Goal: Task Accomplishment & Management: Manage account settings

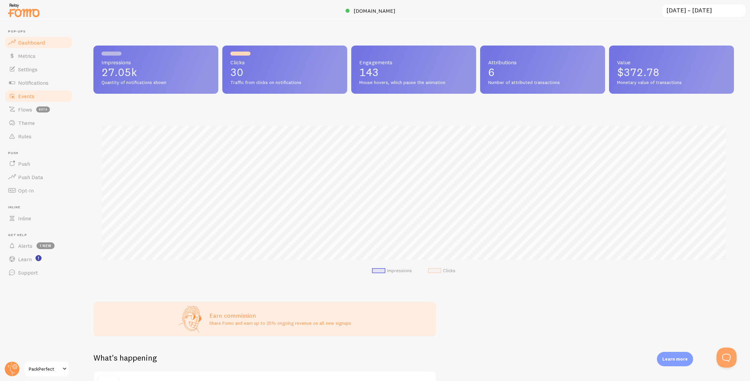
click at [35, 97] on link "Events" at bounding box center [38, 95] width 69 height 13
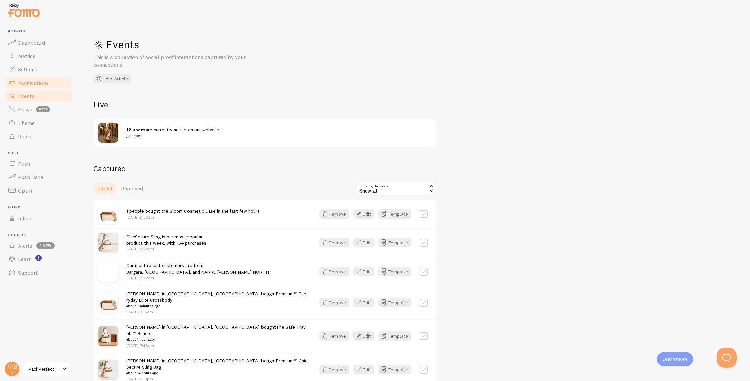
click at [39, 83] on span "Notifications" at bounding box center [33, 82] width 30 height 7
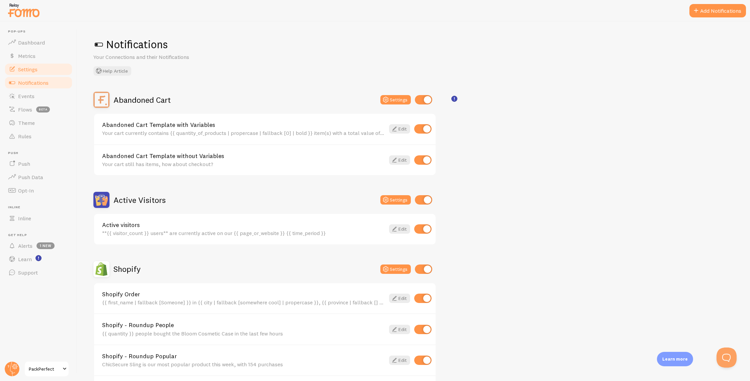
click at [39, 72] on link "Settings" at bounding box center [38, 69] width 69 height 13
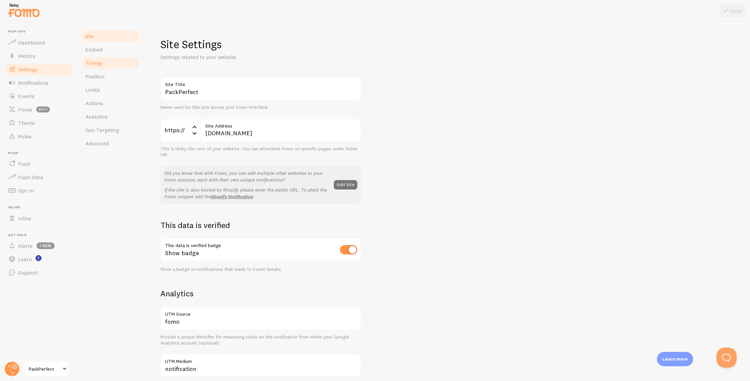
click at [107, 63] on link "Timing" at bounding box center [110, 62] width 59 height 13
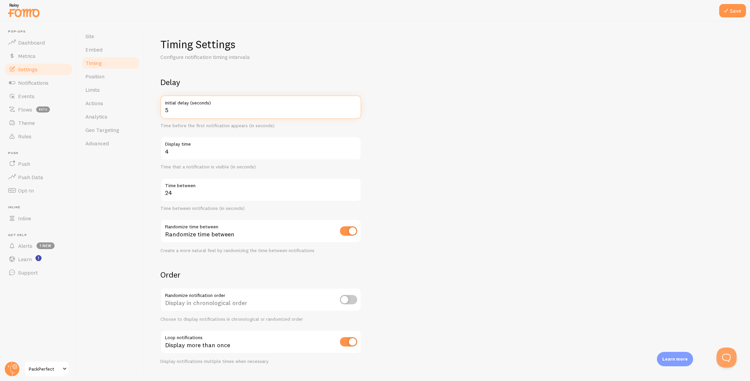
click at [355, 107] on input "5" at bounding box center [260, 106] width 201 height 23
click at [355, 108] on input "6" at bounding box center [260, 106] width 201 height 23
click at [355, 108] on input "7" at bounding box center [260, 106] width 201 height 23
type input "8"
click at [355, 108] on input "8" at bounding box center [260, 106] width 201 height 23
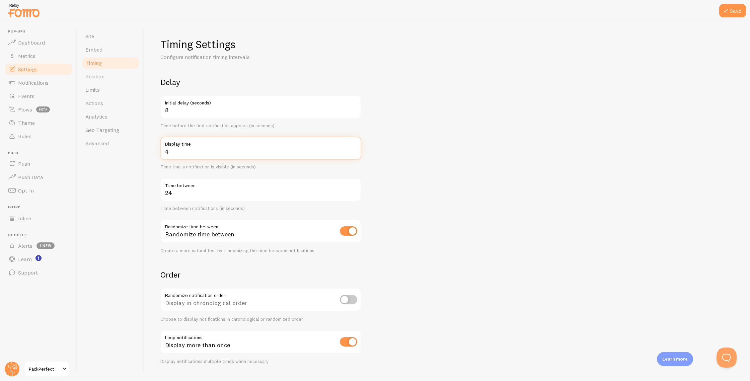
click at [173, 152] on input "4" at bounding box center [260, 148] width 201 height 23
type input "6"
click at [406, 185] on form "Delay 8 Initial delay (seconds) Time before the first notification appears (in …" at bounding box center [447, 220] width 574 height 287
click at [354, 108] on input "9" at bounding box center [260, 106] width 201 height 23
click at [354, 108] on input "10" at bounding box center [260, 106] width 201 height 23
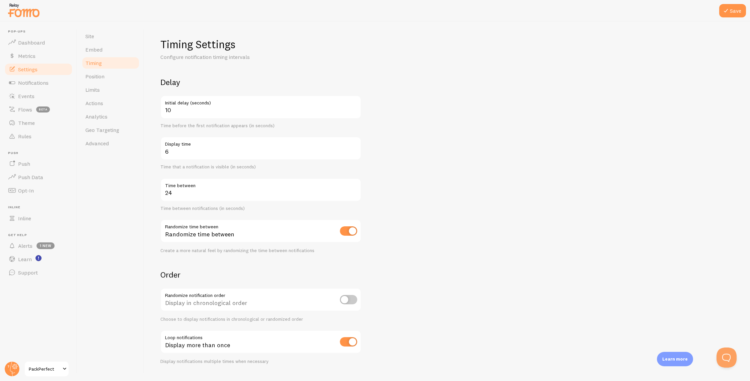
click at [416, 151] on form "Delay 10 Initial delay (seconds) Time before the first notification appears (in…" at bounding box center [447, 220] width 574 height 287
click at [177, 112] on input "10" at bounding box center [260, 106] width 201 height 23
type input "1"
type input "4"
drag, startPoint x: 412, startPoint y: 151, endPoint x: 408, endPoint y: 152, distance: 4.1
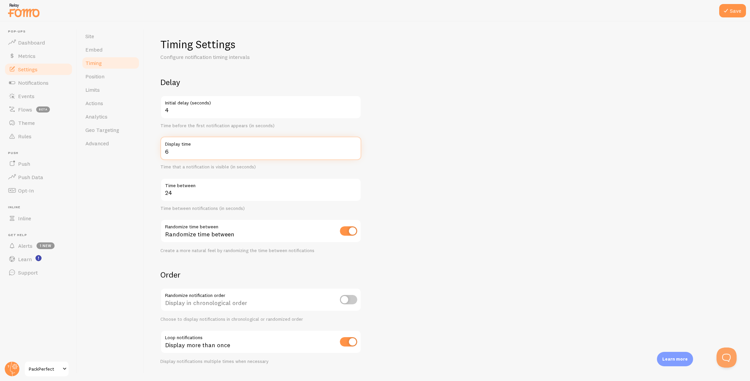
click at [410, 152] on form "Delay 4 Initial delay (seconds) Time before the first notification appears (in …" at bounding box center [447, 220] width 574 height 287
click at [355, 191] on input "25" at bounding box center [260, 189] width 201 height 23
click at [355, 191] on input "26" at bounding box center [260, 189] width 201 height 23
click at [355, 191] on input "27" at bounding box center [260, 189] width 201 height 23
click at [355, 191] on input "28" at bounding box center [260, 189] width 201 height 23
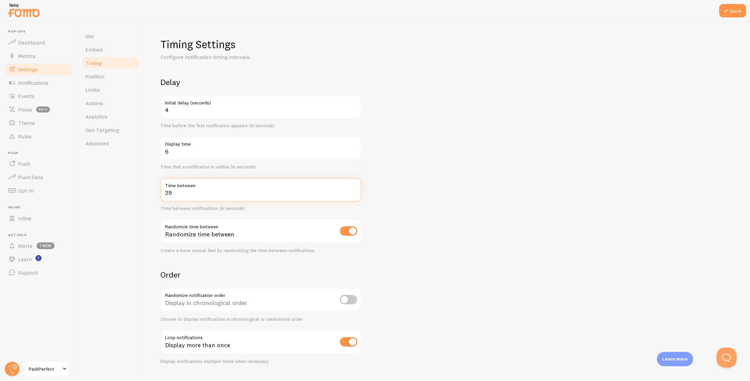
click at [355, 191] on input "29" at bounding box center [260, 189] width 201 height 23
type input "30"
click at [355, 191] on input "30" at bounding box center [260, 189] width 201 height 23
click at [391, 204] on form "Delay 4 Initial delay (seconds) Time before the first notification appears (in …" at bounding box center [447, 220] width 574 height 287
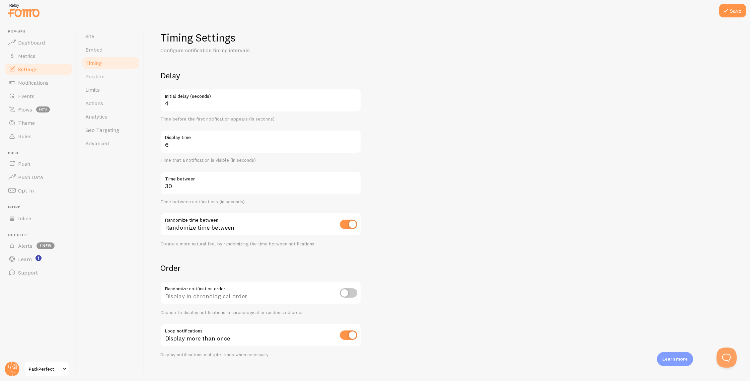
scroll to position [15, 0]
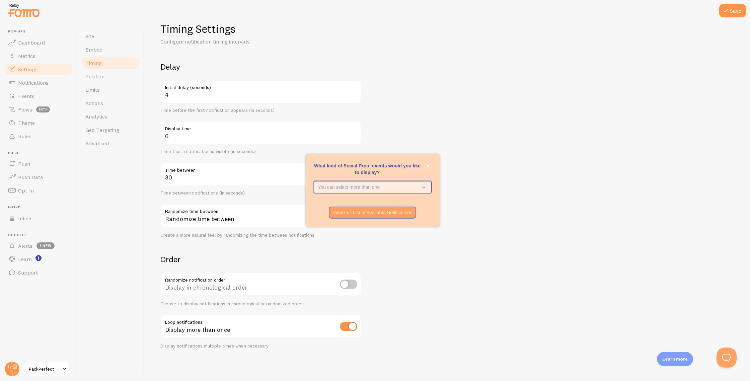
click at [421, 187] on icon "What kind of Social Proof events would you like to display?" at bounding box center [422, 186] width 9 height 7
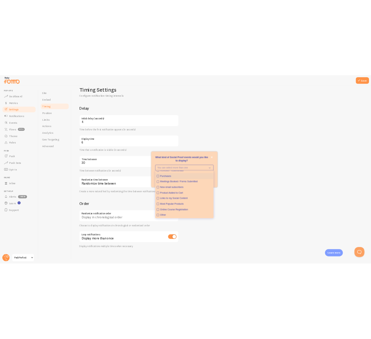
scroll to position [0, 0]
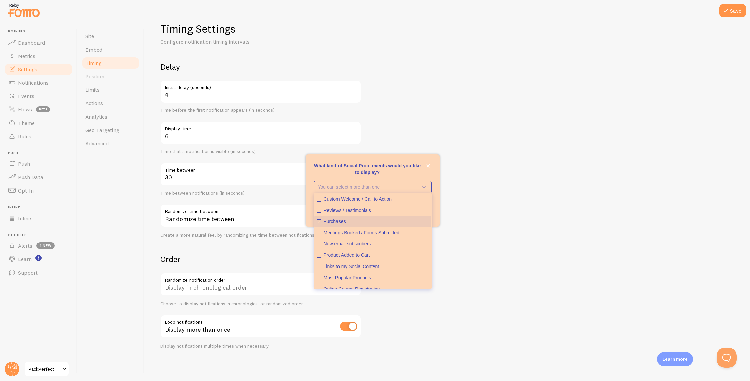
click at [318, 222] on icon "Purchases" at bounding box center [319, 222] width 2 height 2
click at [458, 231] on form "Delay 4 Initial delay (seconds) Time before the first notification appears (in …" at bounding box center [447, 205] width 574 height 287
click at [430, 166] on icon "close," at bounding box center [428, 166] width 4 height 4
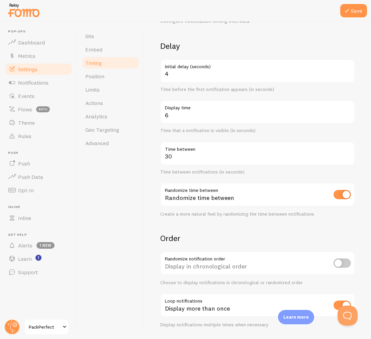
scroll to position [36, 0]
click at [101, 51] on span "Embed" at bounding box center [93, 49] width 17 height 7
click at [113, 119] on link "Analytics" at bounding box center [110, 116] width 59 height 13
click at [349, 12] on icon at bounding box center [347, 11] width 8 height 8
